Goal: Task Accomplishment & Management: Manage account settings

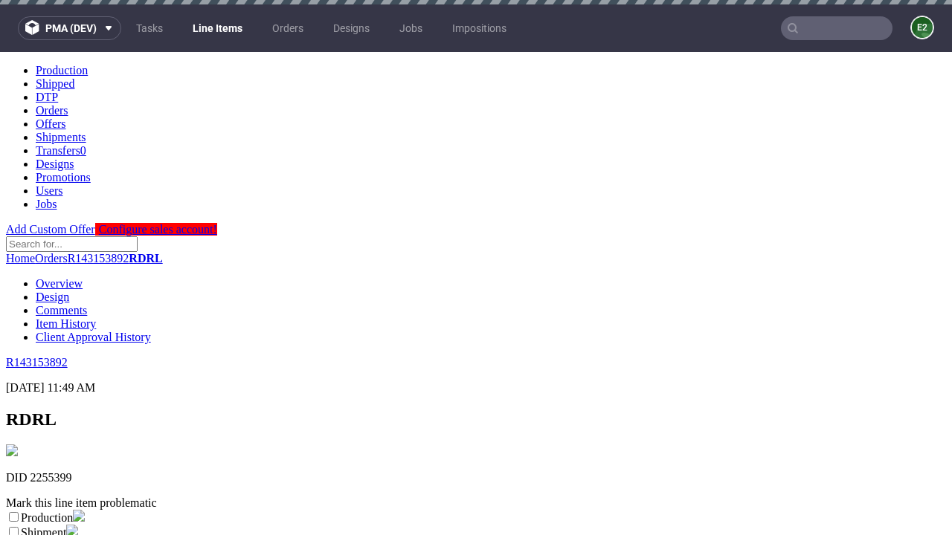
scroll to position [262, 0]
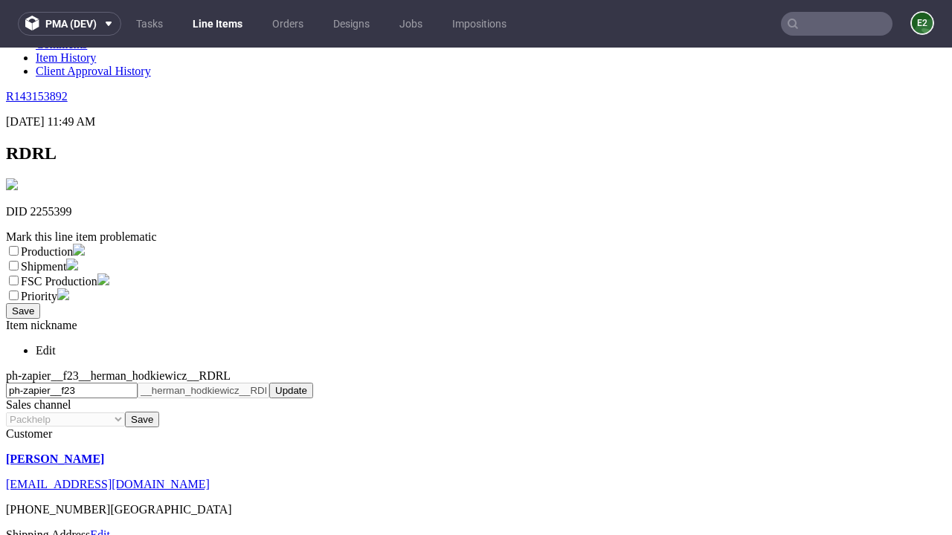
select select "dtp_ca_needed"
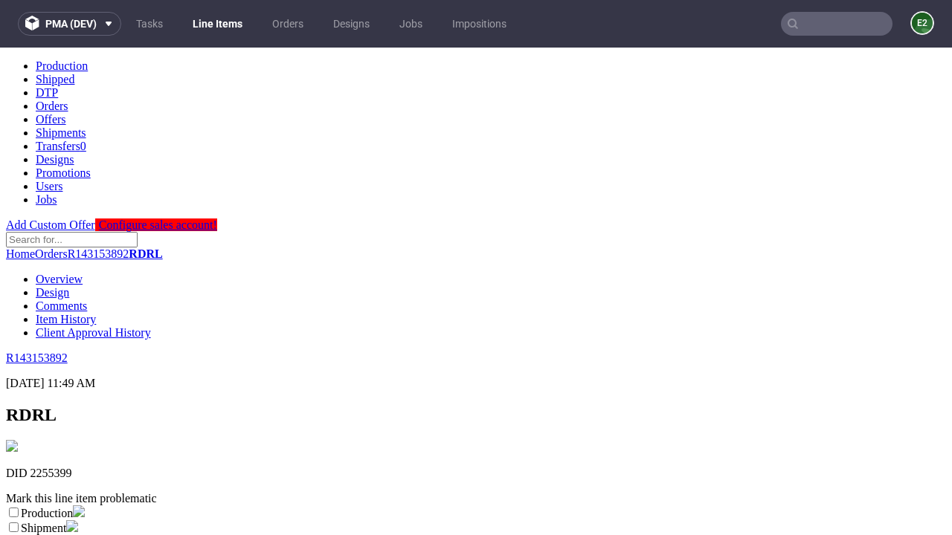
scroll to position [0, 0]
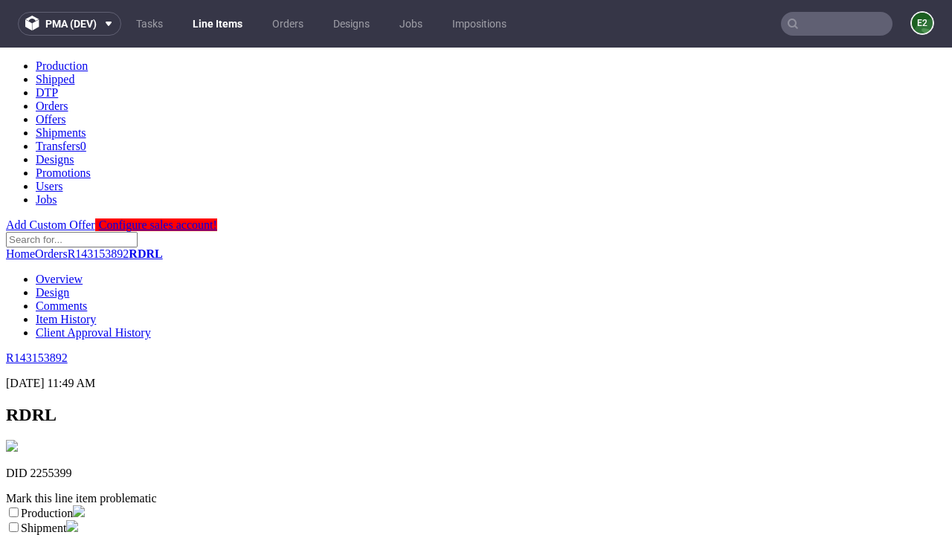
checkbox input "true"
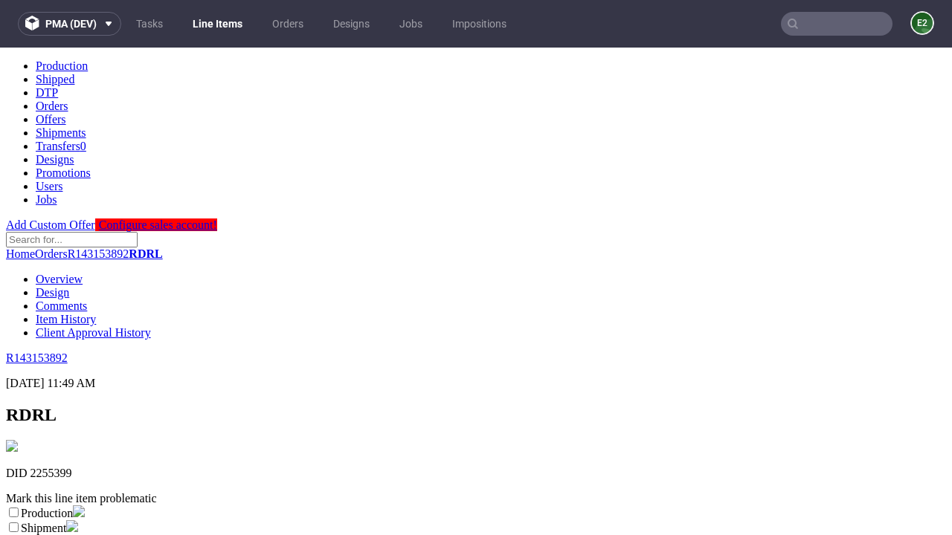
scroll to position [13, 0]
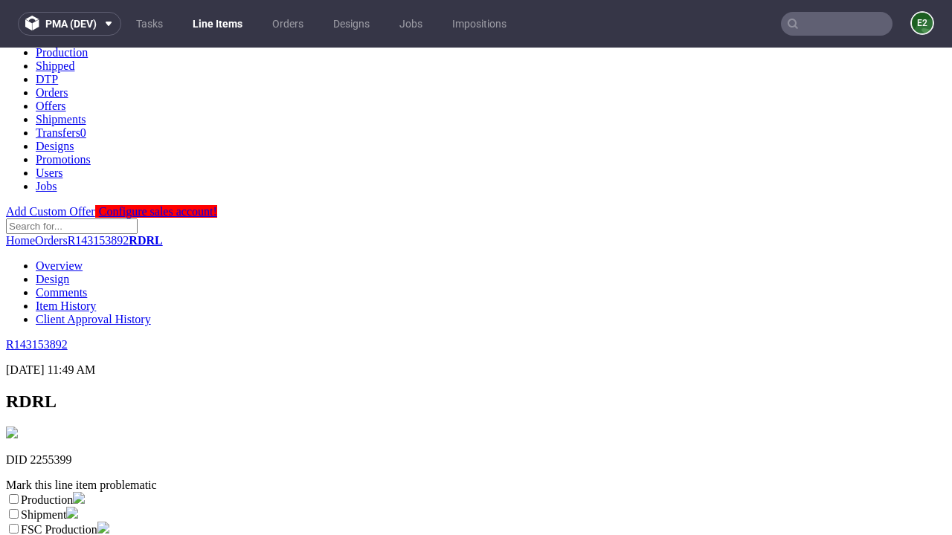
type textarea "test"
